Goal: Ask a question: Seek information or help from site administrators or community

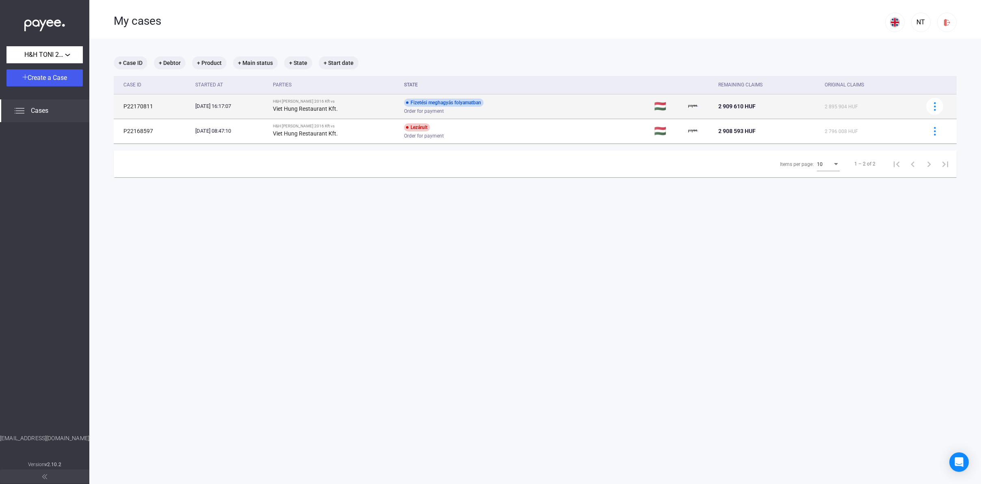
click at [531, 110] on div "Order for payment" at bounding box center [469, 111] width 130 height 6
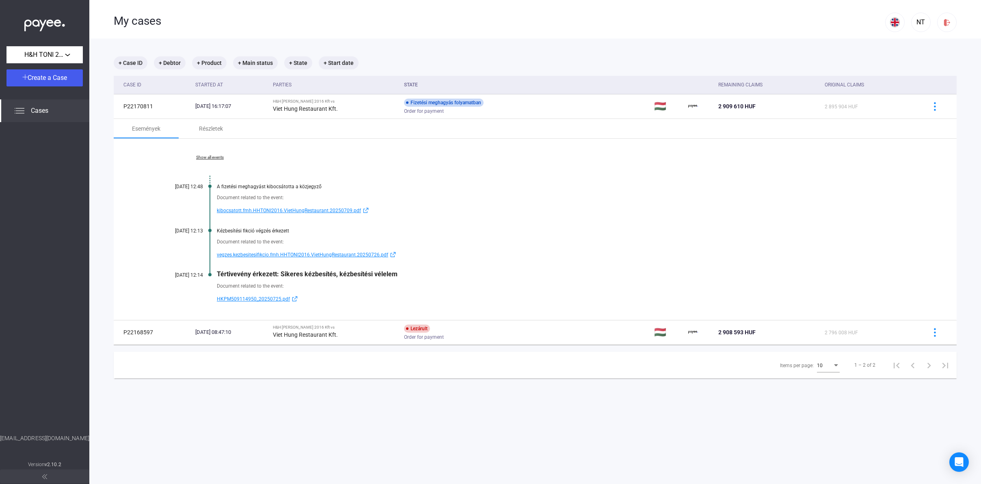
click at [257, 299] on span "HKPM509114950_20250725.pdf" at bounding box center [253, 299] width 73 height 10
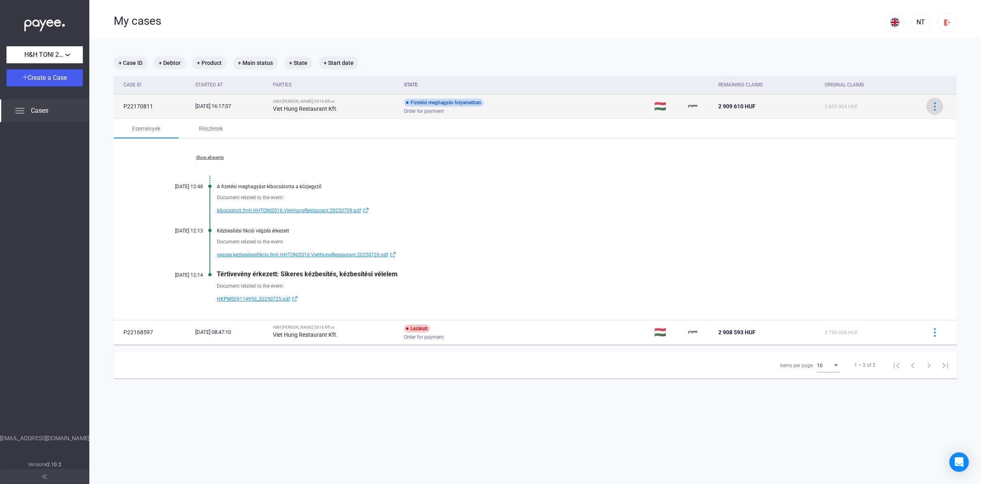
click at [930, 106] on img at bounding box center [934, 106] width 9 height 9
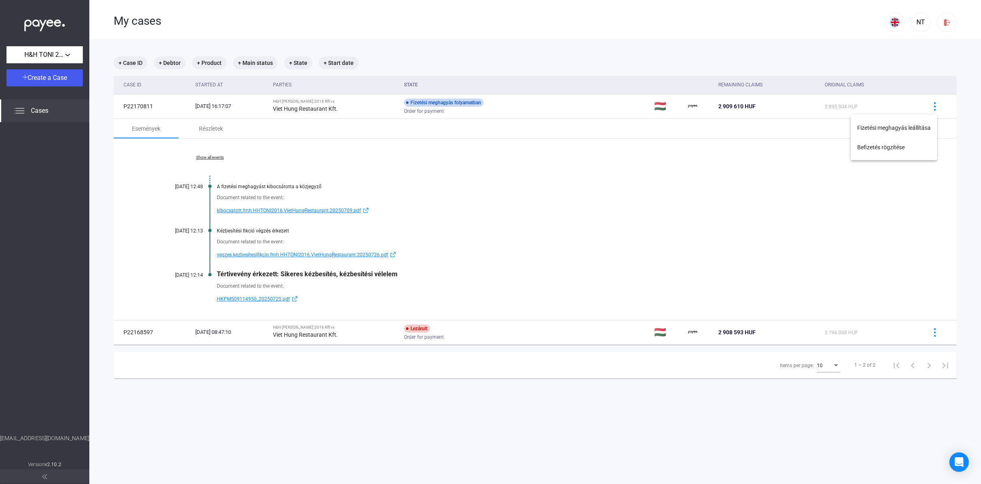
click at [915, 107] on div at bounding box center [490, 242] width 981 height 484
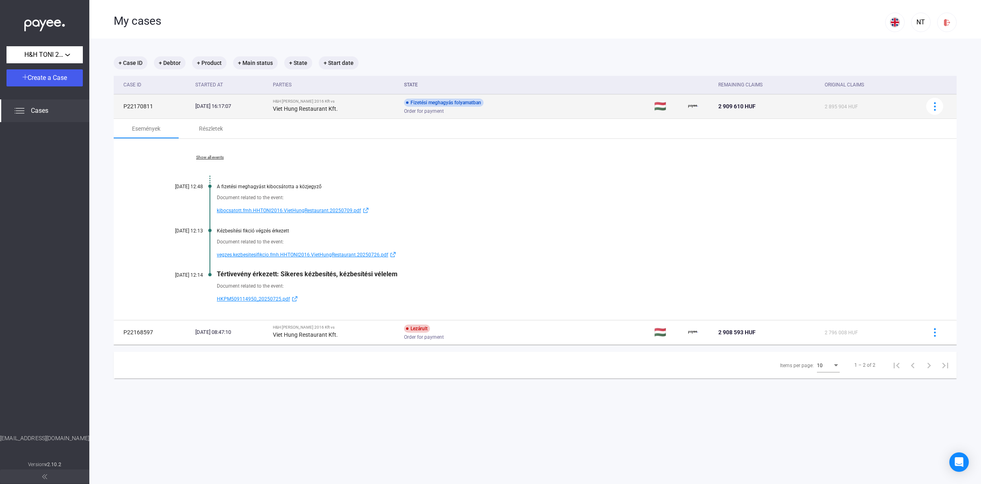
click at [457, 105] on div "Fizetési meghagyás folyamatban" at bounding box center [444, 103] width 80 height 8
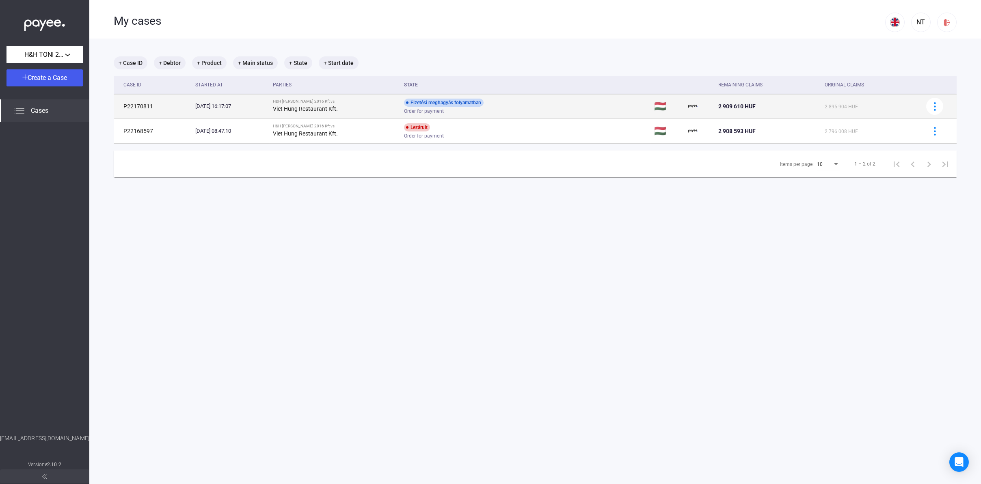
click at [464, 105] on div "Fizetési meghagyás folyamatban" at bounding box center [444, 103] width 80 height 8
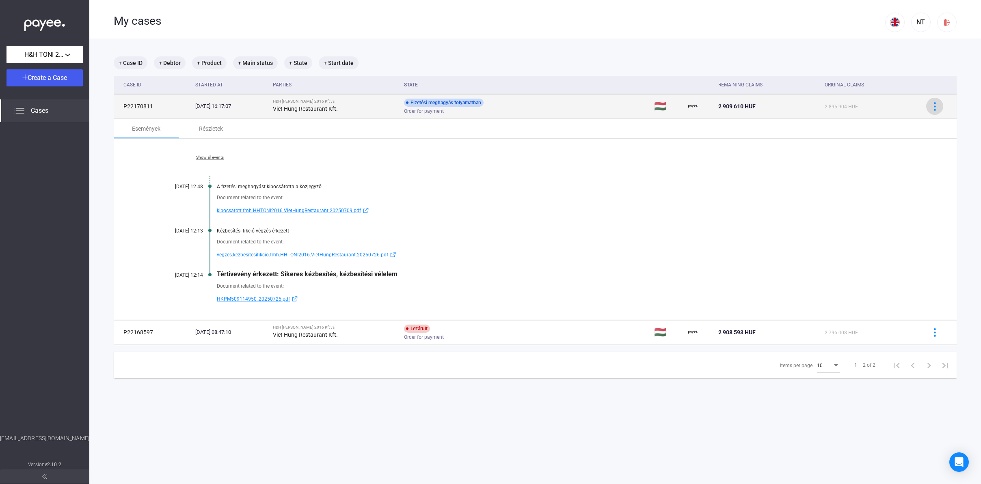
click at [927, 113] on button at bounding box center [934, 106] width 17 height 17
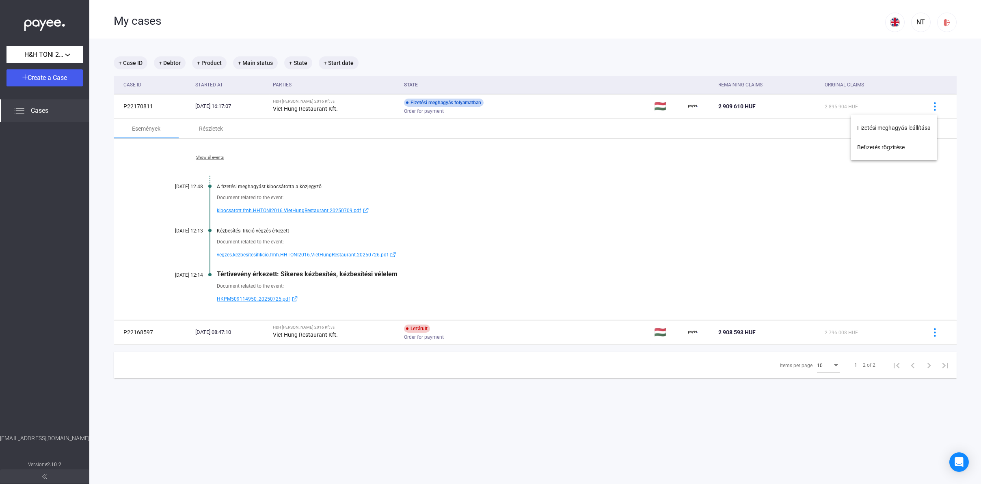
click at [945, 162] on div at bounding box center [490, 242] width 981 height 484
click at [957, 466] on icon "Open Intercom Messenger" at bounding box center [959, 462] width 11 height 11
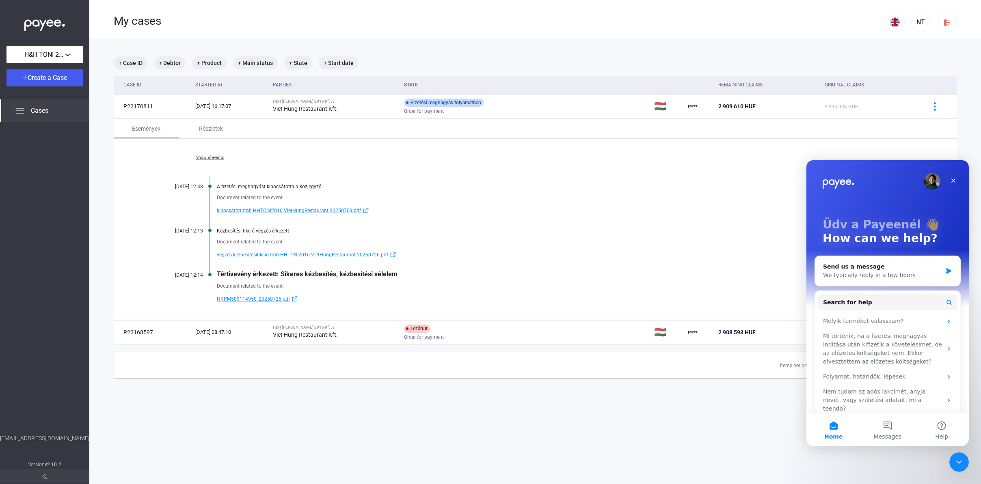
scroll to position [2, 0]
click at [915, 270] on div "We typically reply in a few hours" at bounding box center [881, 273] width 119 height 9
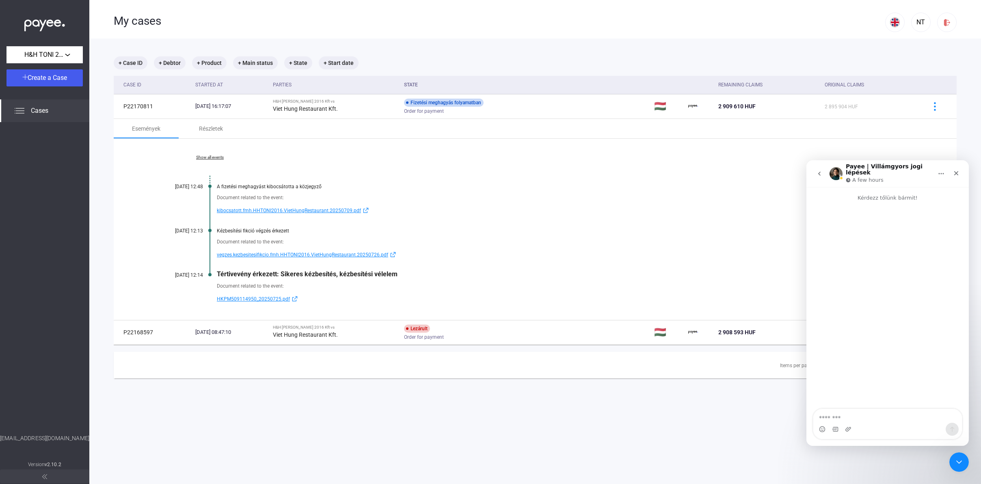
click at [883, 421] on textarea "Message…" at bounding box center [887, 416] width 149 height 14
click at [330, 294] on link "HKPM509114950_20250725.pdf" at bounding box center [566, 299] width 699 height 10
click at [585, 233] on div "Kézbesítési fikció végzés érkezett" at bounding box center [566, 231] width 699 height 6
click at [955, 171] on icon "Close" at bounding box center [956, 173] width 4 height 4
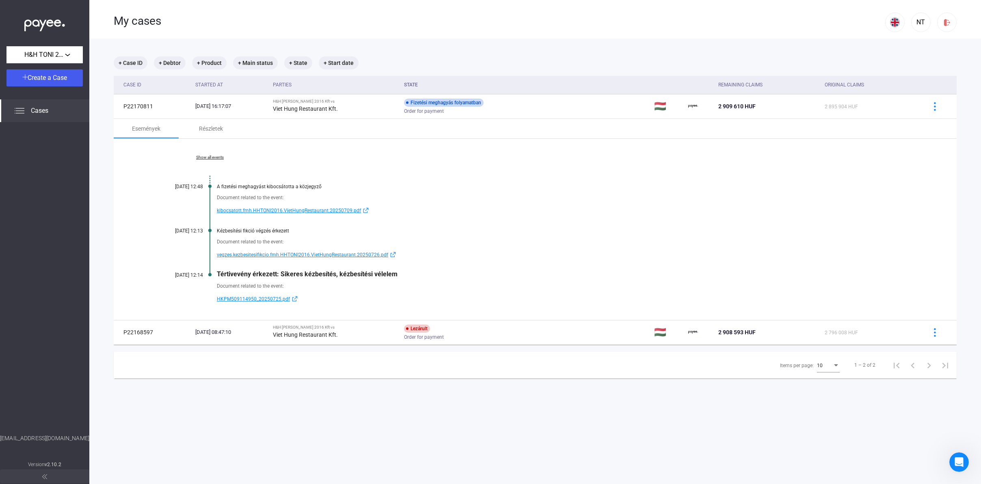
scroll to position [0, 0]
click at [597, 237] on div "Document related to the event: vegzes.kezbesitesifikcio.fmh.HHTONI2016.VietHung…" at bounding box center [535, 247] width 762 height 26
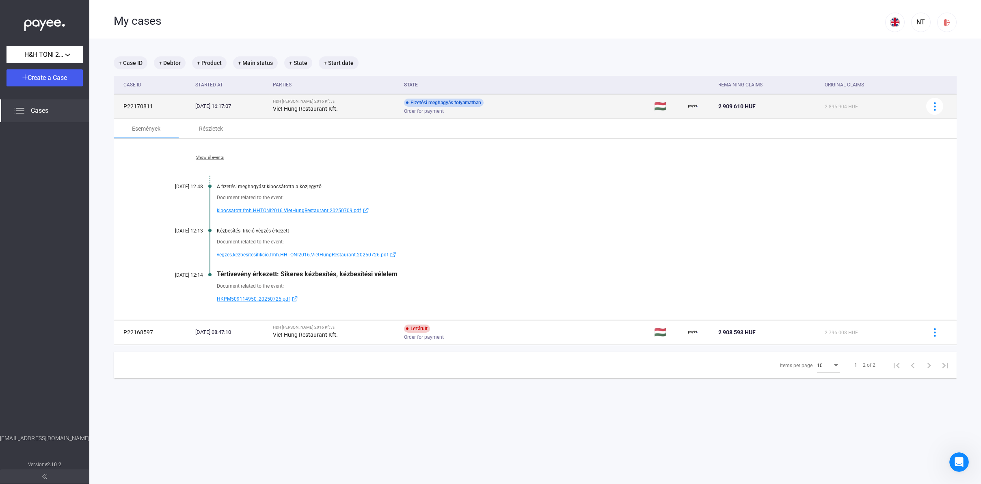
click at [146, 105] on td "P22170811" at bounding box center [153, 106] width 78 height 24
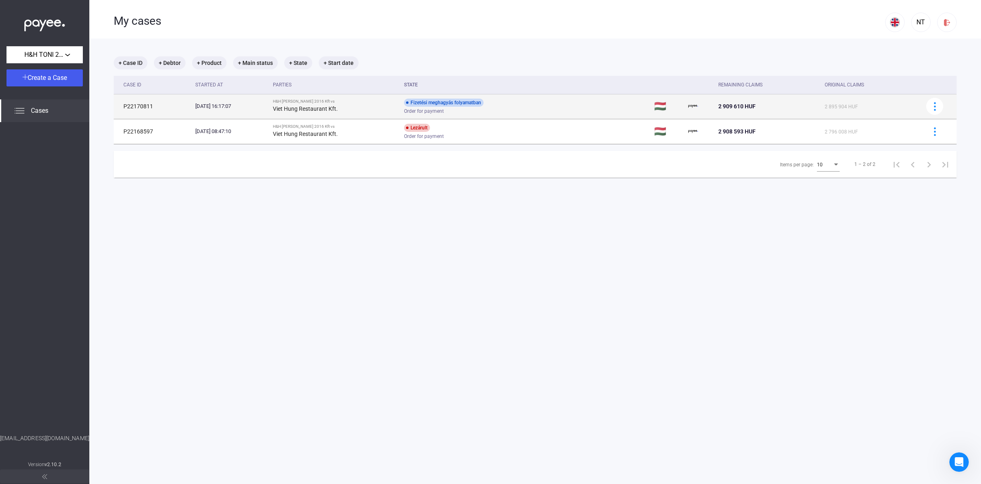
click at [146, 105] on td "P22170811" at bounding box center [153, 106] width 78 height 24
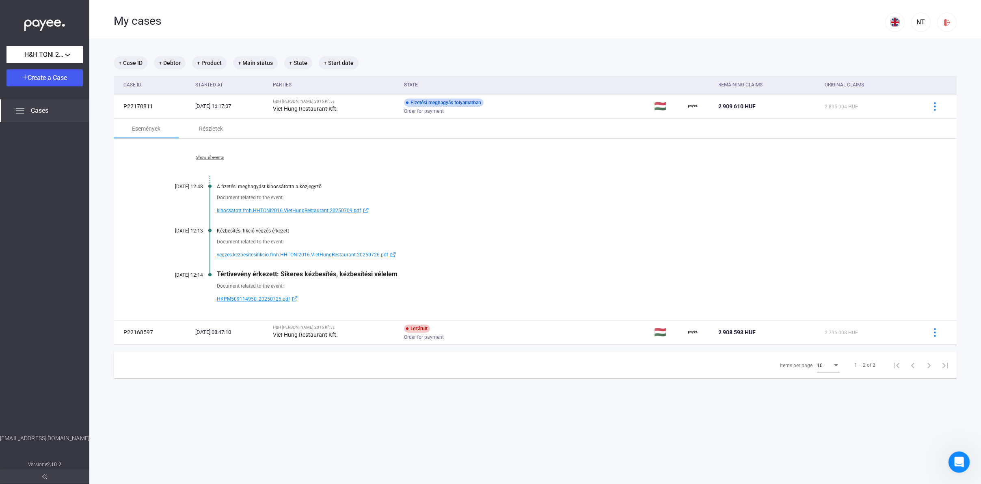
click at [958, 459] on icon "Open Intercom Messenger" at bounding box center [958, 461] width 6 height 6
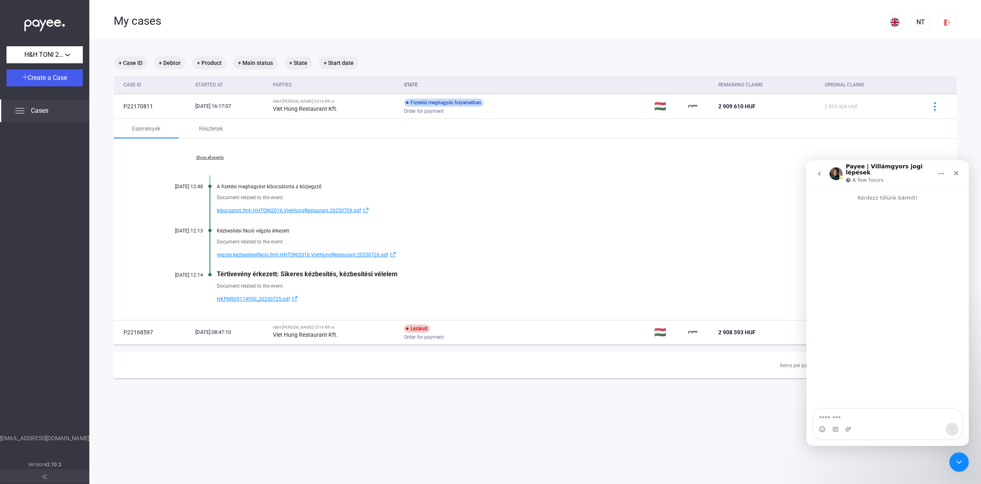
click at [820, 172] on icon "go back" at bounding box center [819, 174] width 6 height 6
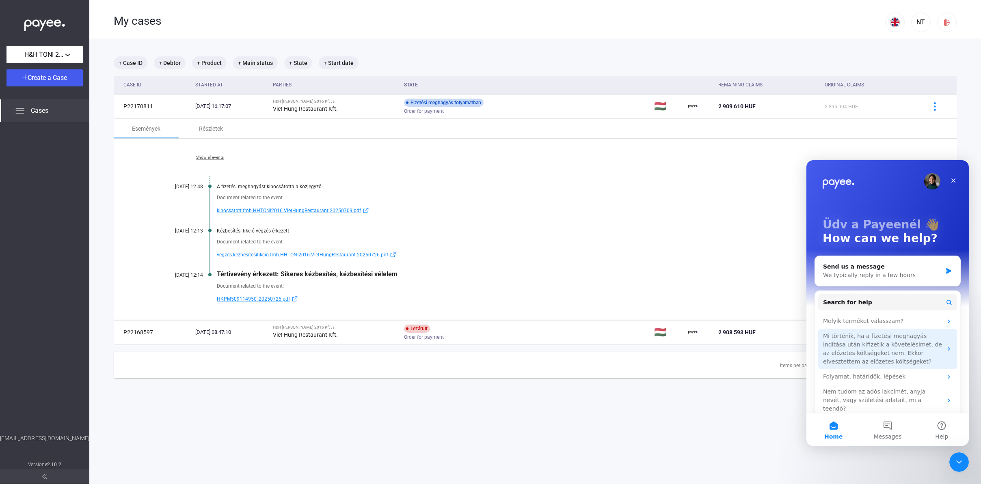
scroll to position [2, 0]
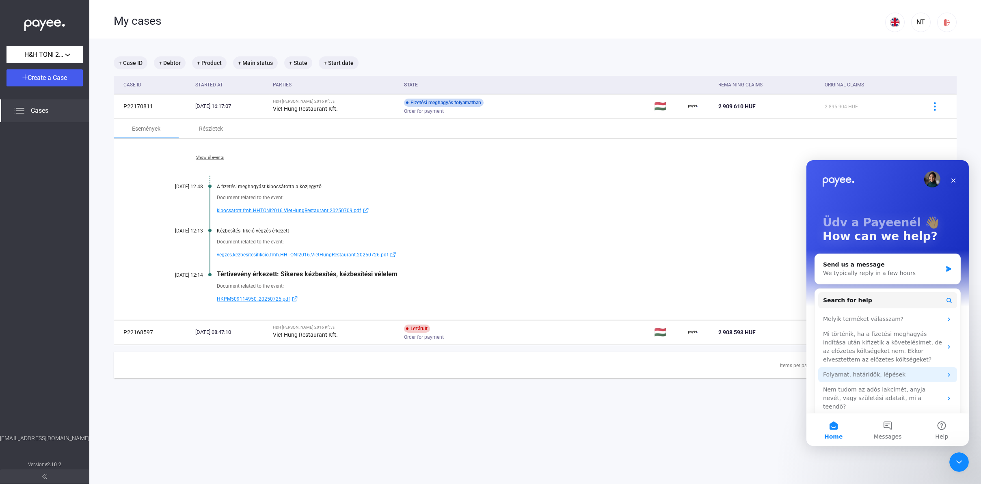
click at [923, 376] on div "Folyamat, határidők, lépések" at bounding box center [881, 375] width 119 height 9
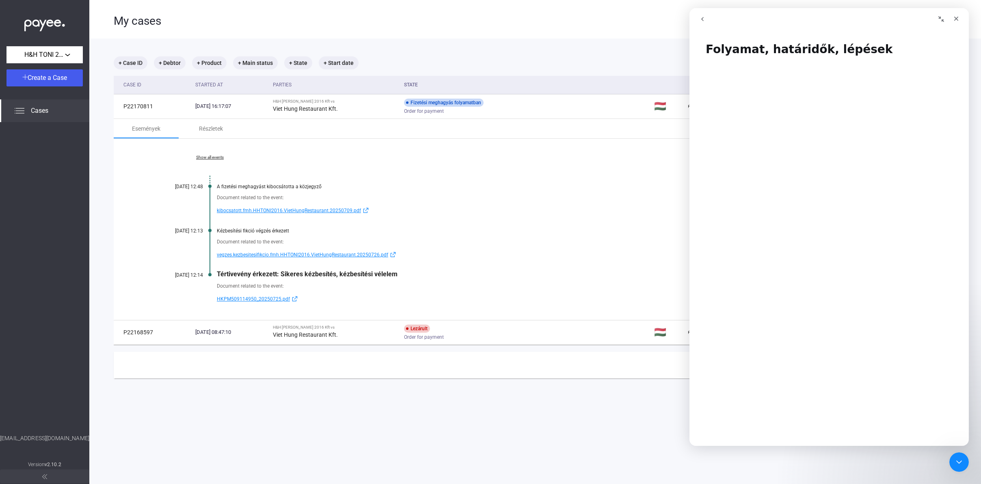
scroll to position [41, 0]
click at [630, 295] on link "HKPM509114950_20250725.pdf" at bounding box center [566, 299] width 699 height 10
click at [958, 464] on icon "Close Intercom Messenger" at bounding box center [958, 461] width 10 height 10
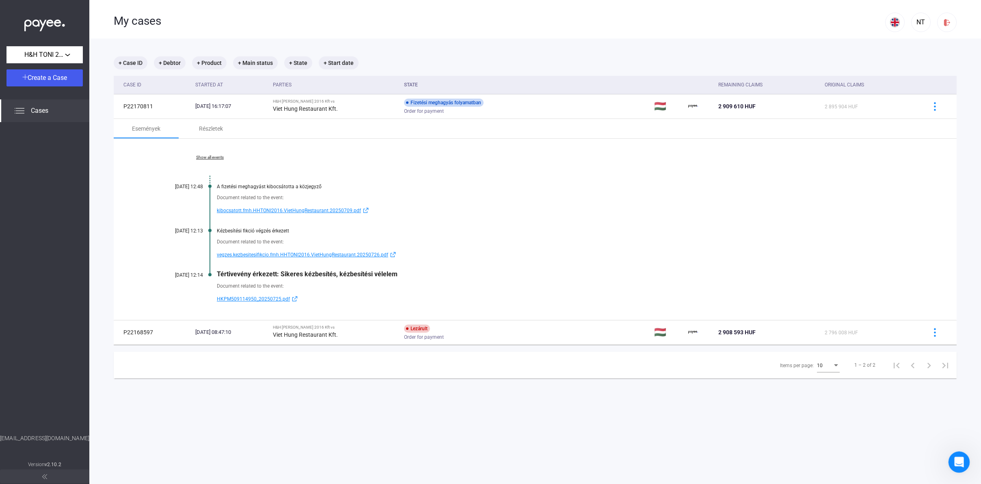
click at [954, 465] on div "Open Intercom Messenger" at bounding box center [957, 461] width 27 height 27
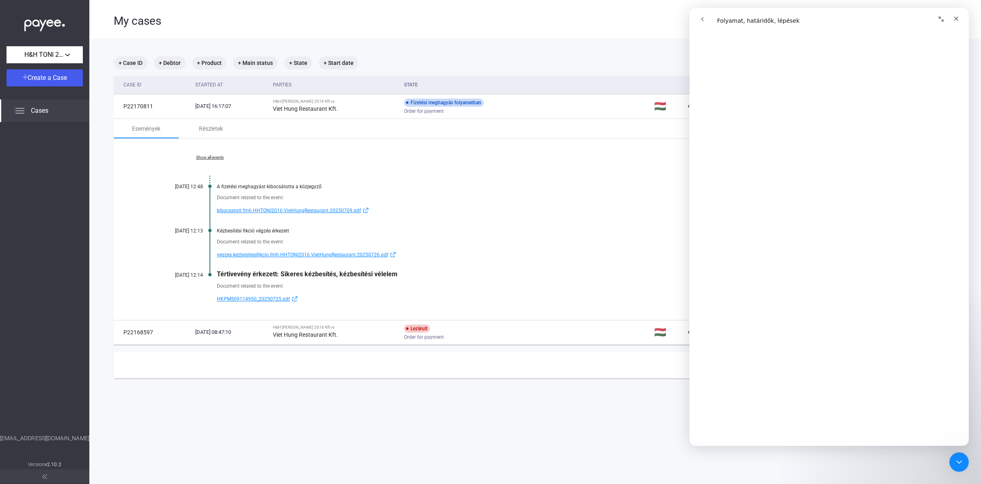
click at [706, 19] on button "go back" at bounding box center [701, 18] width 15 height 15
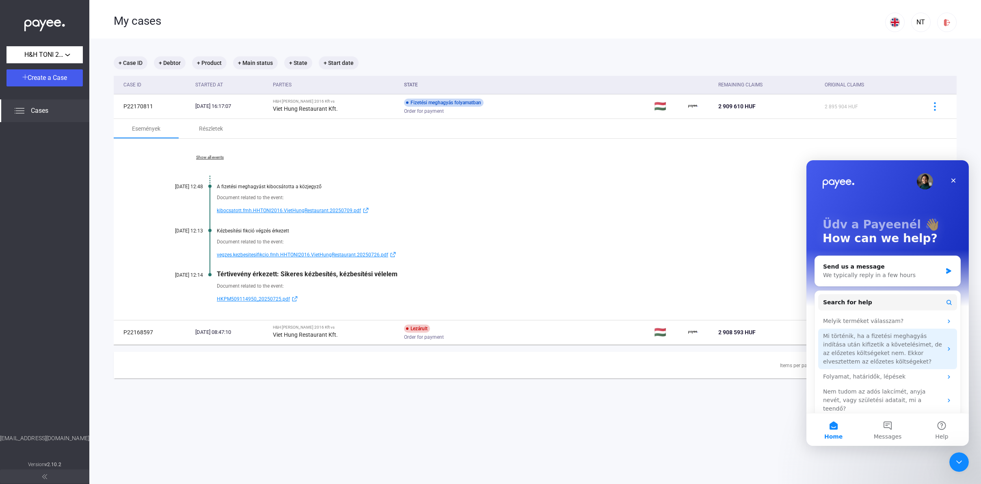
scroll to position [2, 0]
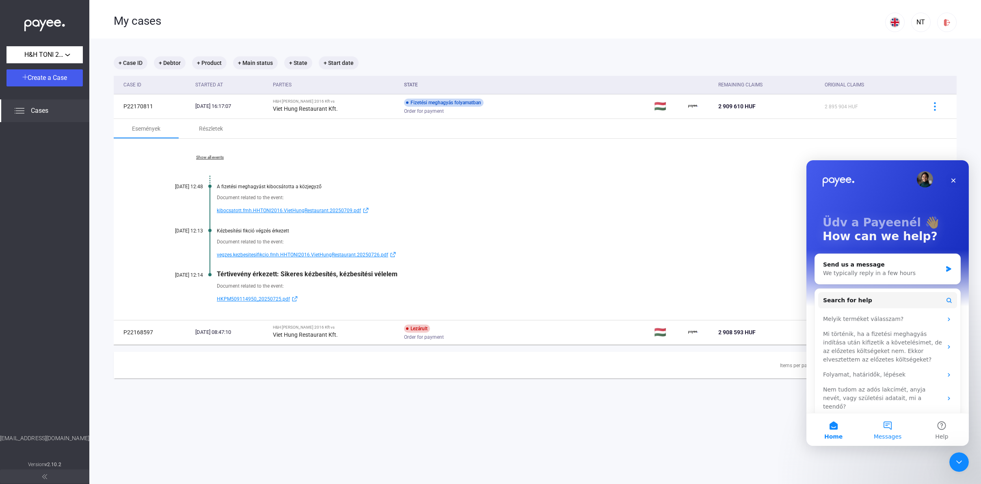
click at [893, 428] on button "Messages" at bounding box center [887, 430] width 54 height 32
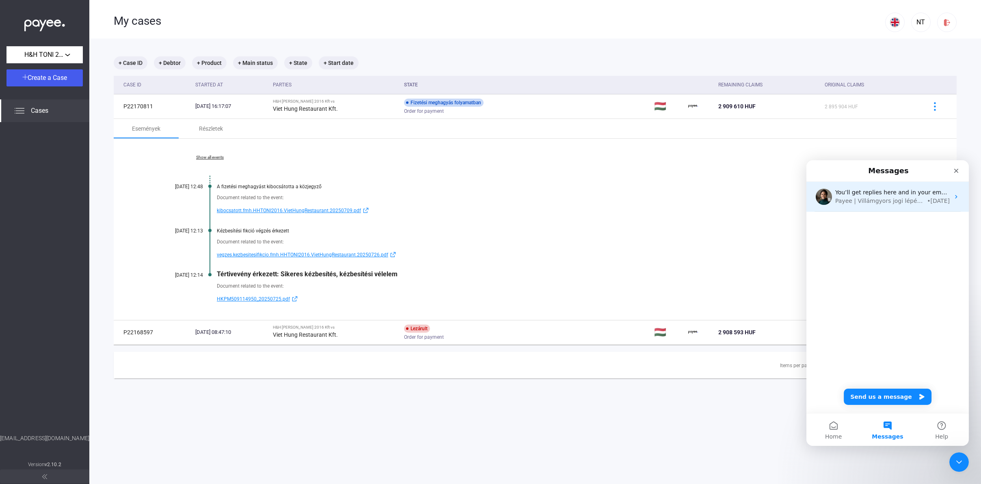
click at [907, 200] on div "Payee | Villámgyors jogi lépések" at bounding box center [880, 201] width 90 height 9
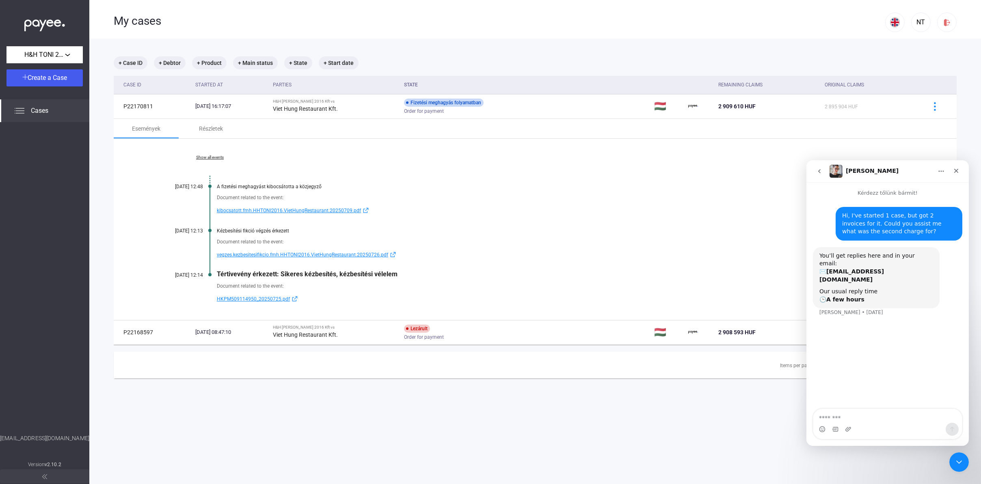
click at [815, 172] on button "go back" at bounding box center [818, 171] width 15 height 15
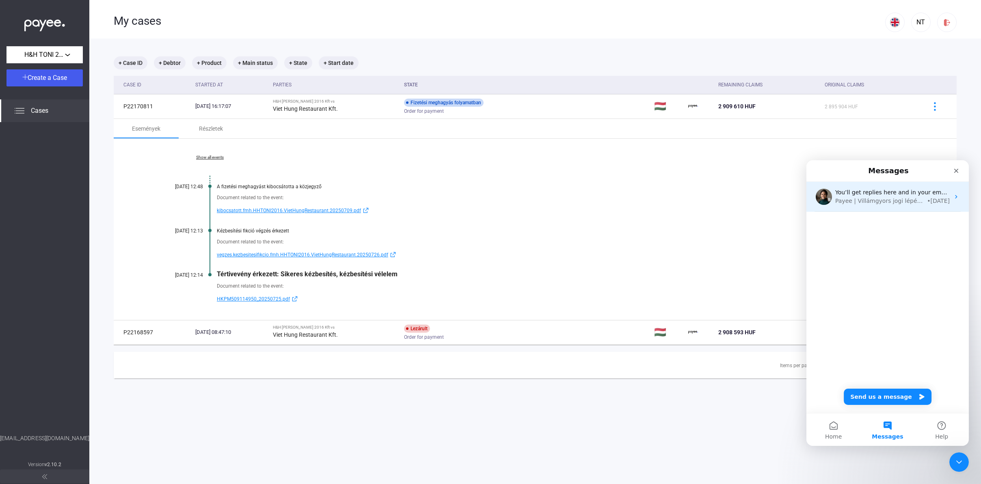
click at [876, 205] on div "You’ll get replies here and in your email: ✉️ [EMAIL_ADDRESS][DOMAIN_NAME] Our …" at bounding box center [887, 197] width 162 height 30
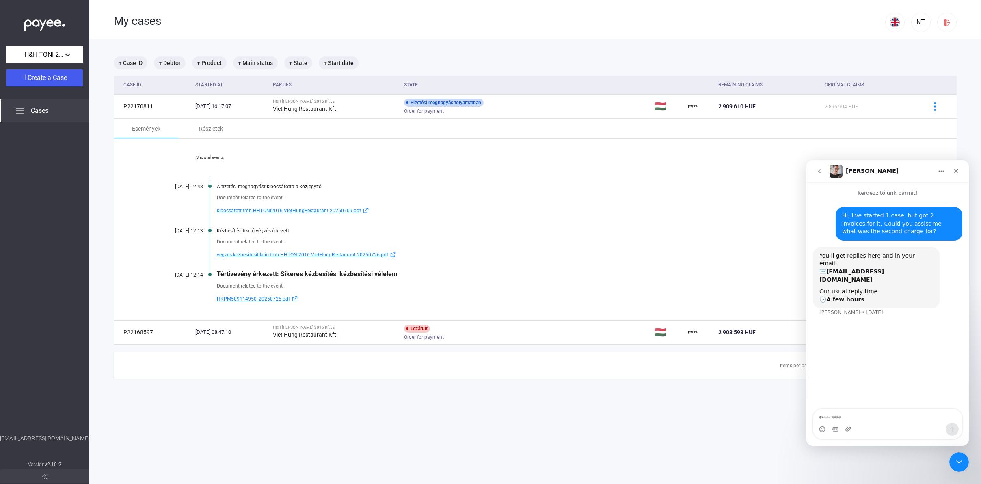
click at [816, 170] on icon "go back" at bounding box center [819, 171] width 6 height 6
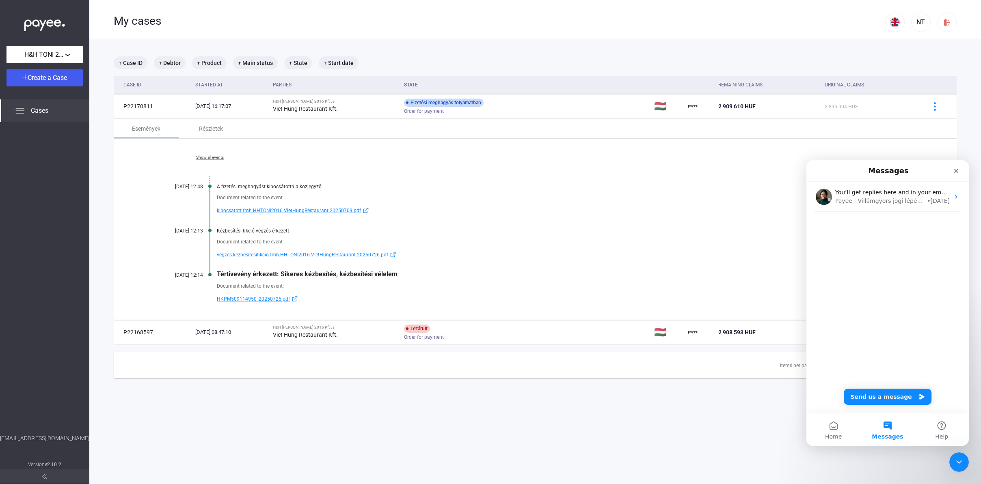
click at [622, 188] on div "A fizetési meghagyást kibocsátotta a közjegyző" at bounding box center [566, 187] width 699 height 6
click at [897, 399] on button "Send us a message" at bounding box center [887, 397] width 88 height 16
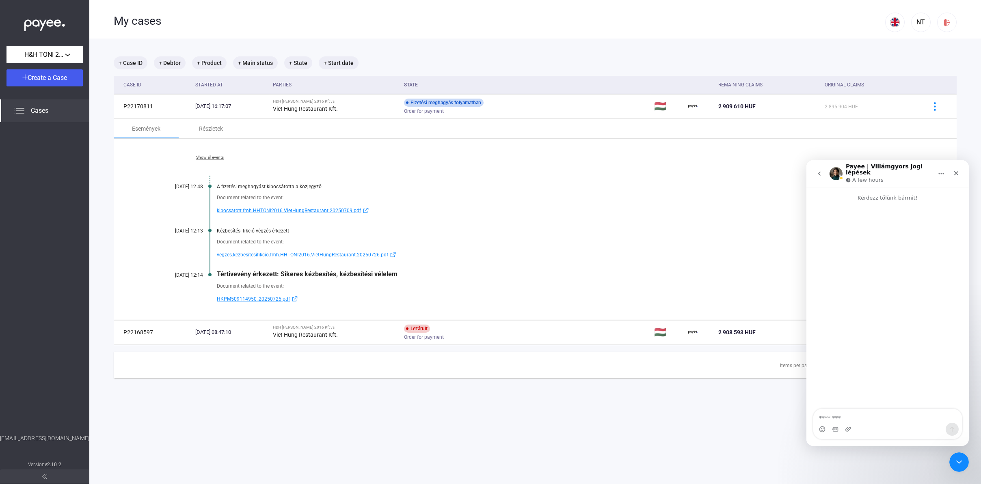
type textarea "**********"
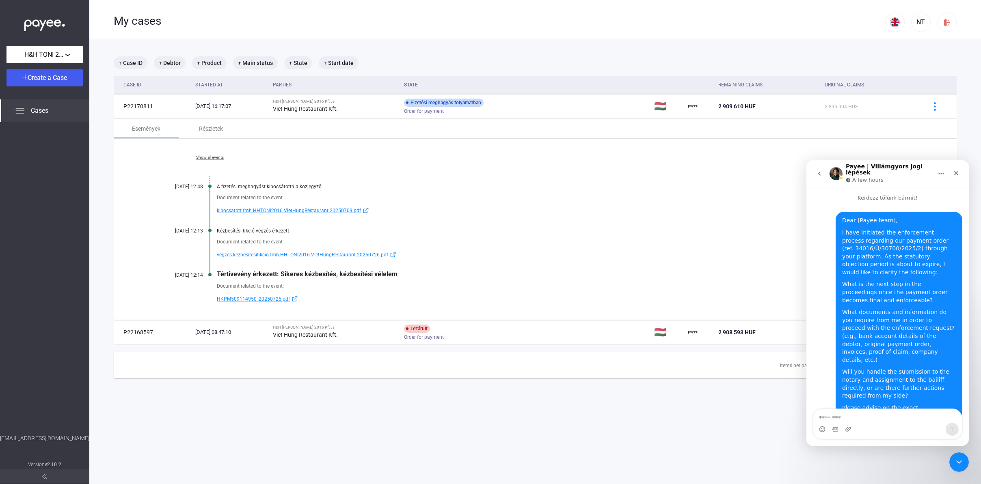
scroll to position [28, 0]
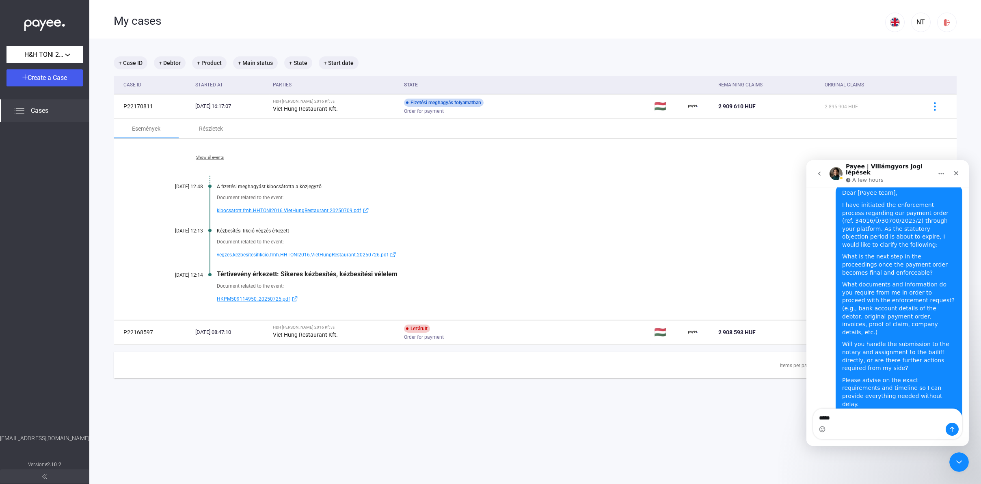
type textarea "*****"
type textarea "**********"
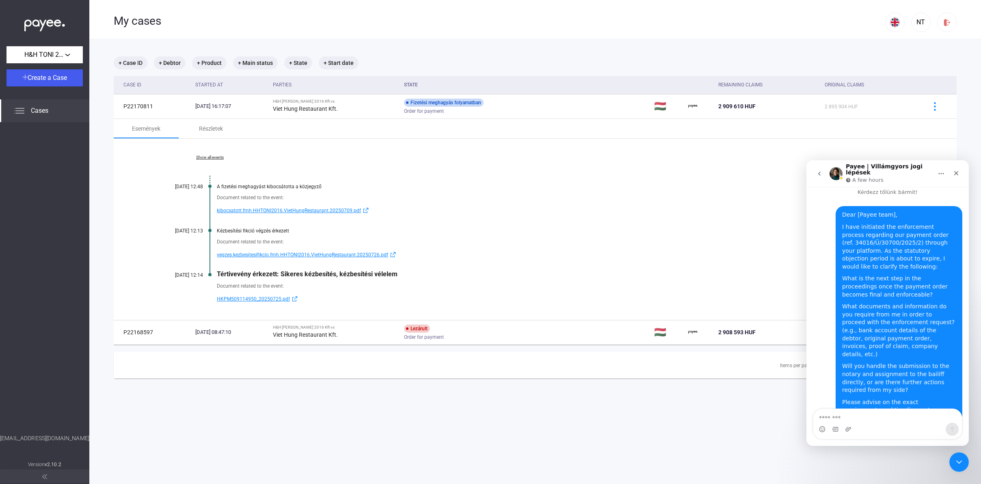
scroll to position [46, 0]
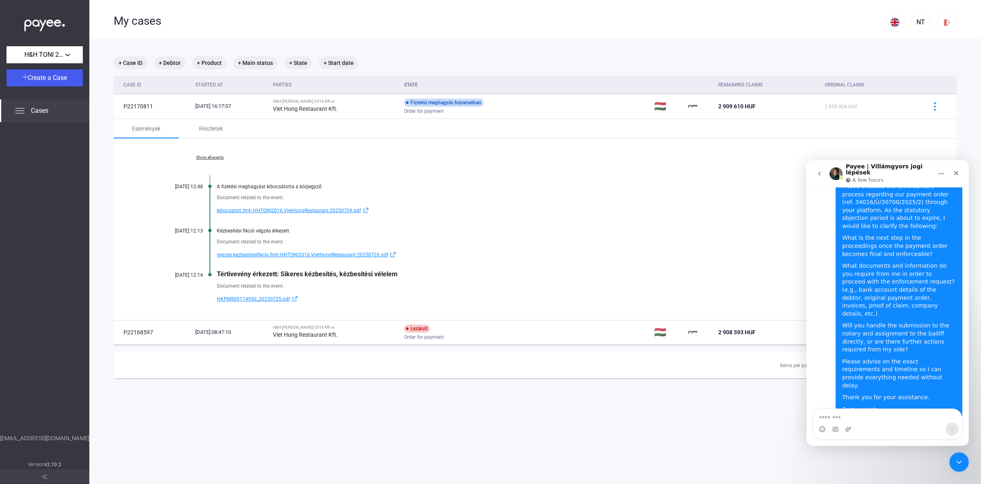
click at [879, 147] on div "Show all events [DATE] 12:48 A fizetési meghagyást kibocsátotta a közjegyző Doc…" at bounding box center [535, 229] width 843 height 181
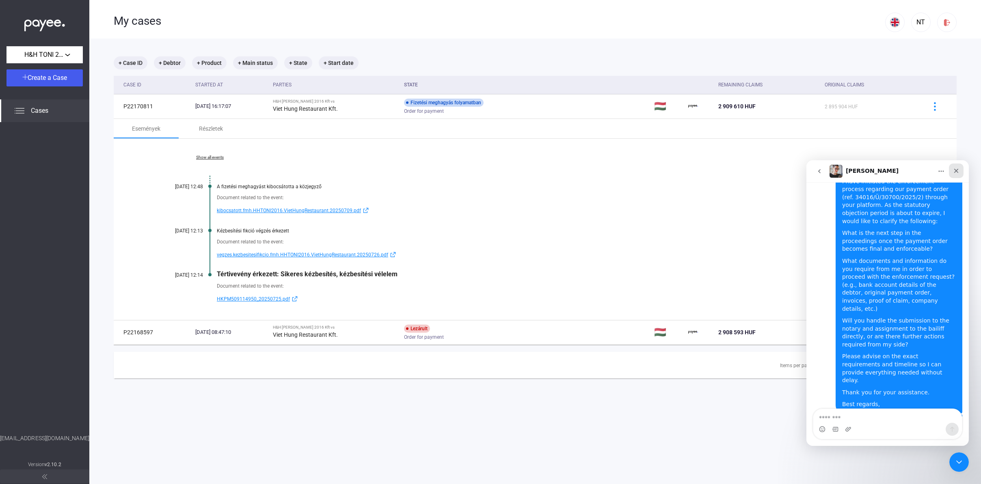
drag, startPoint x: 951, startPoint y: 174, endPoint x: 1754, endPoint y: 335, distance: 819.1
click at [951, 174] on div "Close" at bounding box center [955, 171] width 15 height 15
